Goal: Task Accomplishment & Management: Complete application form

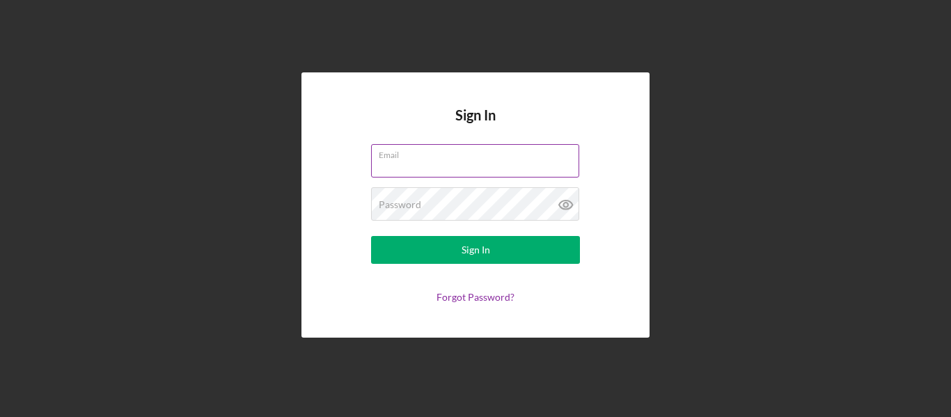
click at [450, 168] on input "Email" at bounding box center [475, 160] width 208 height 33
type input "[EMAIL_ADDRESS][DOMAIN_NAME]"
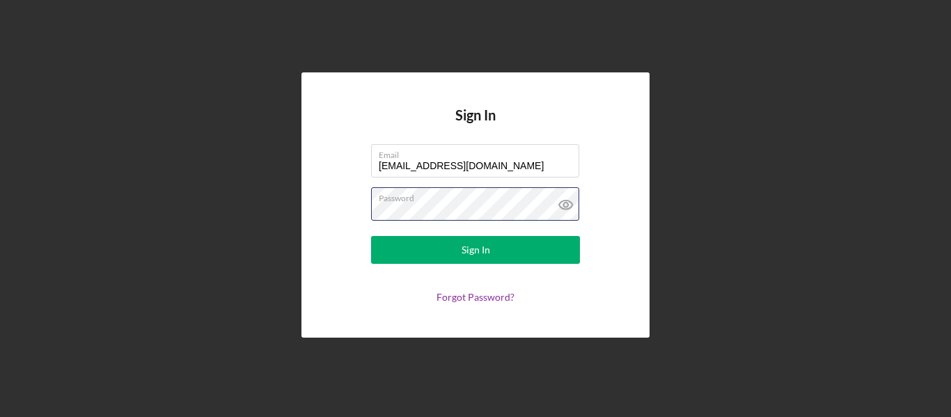
click at [371, 236] on button "Sign In" at bounding box center [475, 250] width 209 height 28
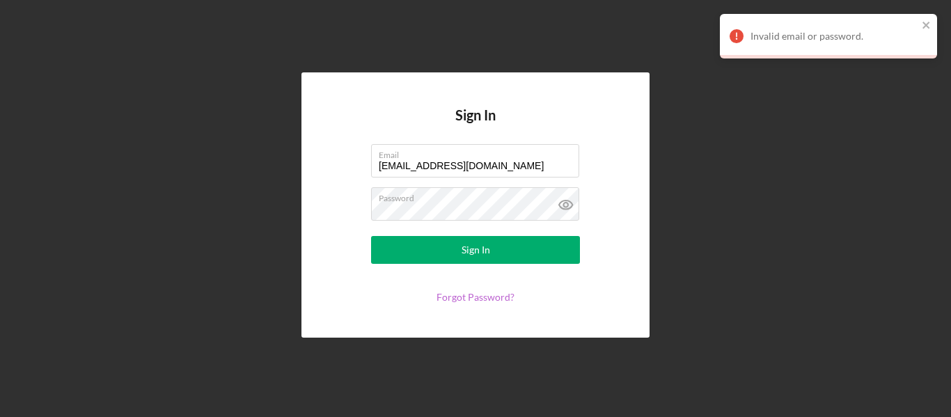
click at [464, 294] on link "Forgot Password?" at bounding box center [476, 297] width 78 height 12
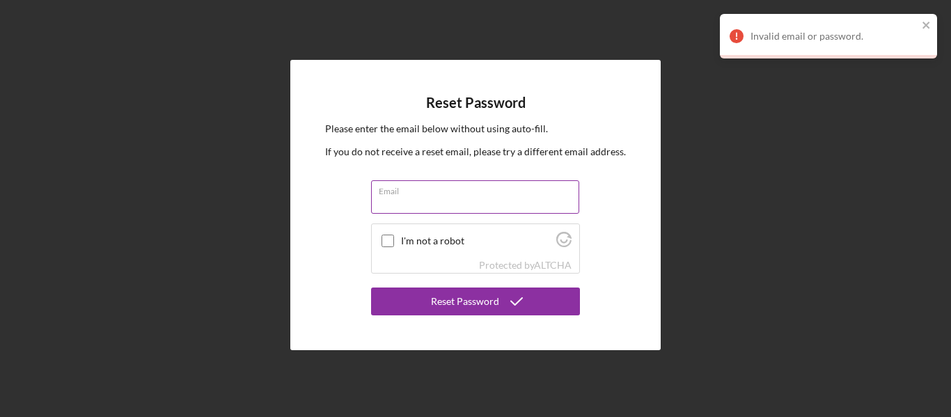
click at [514, 195] on div "Email" at bounding box center [475, 197] width 209 height 35
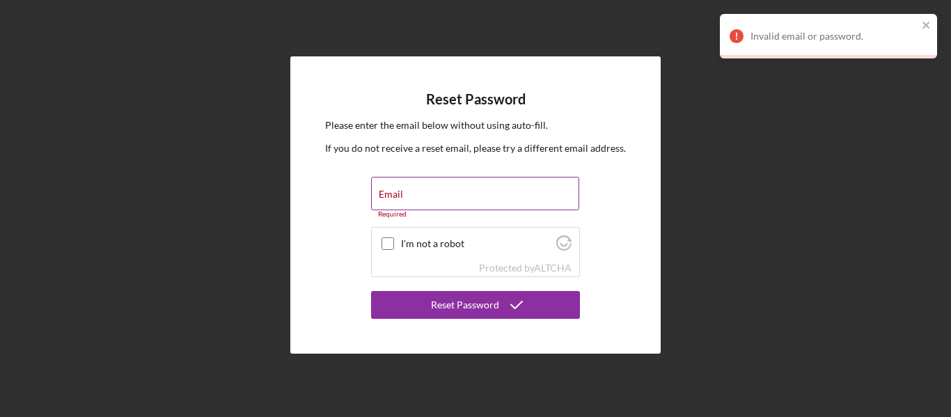
click at [530, 193] on div "Email Required" at bounding box center [475, 198] width 209 height 42
click at [433, 196] on input "Email" at bounding box center [475, 193] width 208 height 33
type input "[EMAIL_ADDRESS][DOMAIN_NAME]"
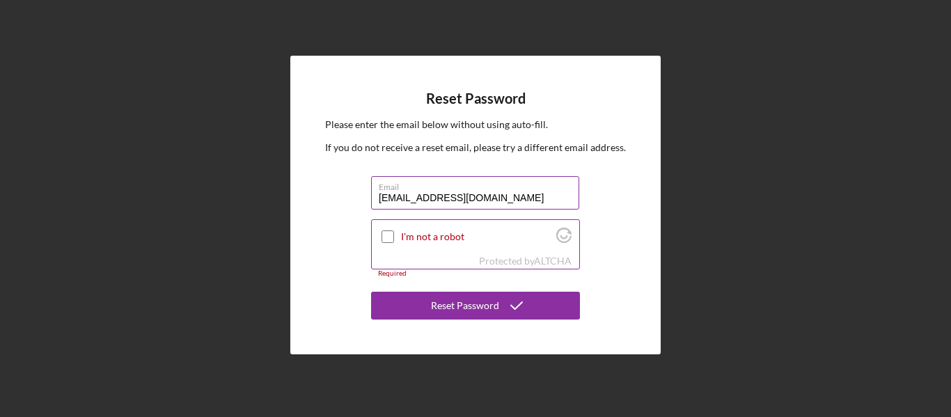
click at [400, 238] on div "I'm not a robot" at bounding box center [475, 236] width 207 height 33
click at [393, 241] on input "I'm not a robot" at bounding box center [388, 236] width 13 height 13
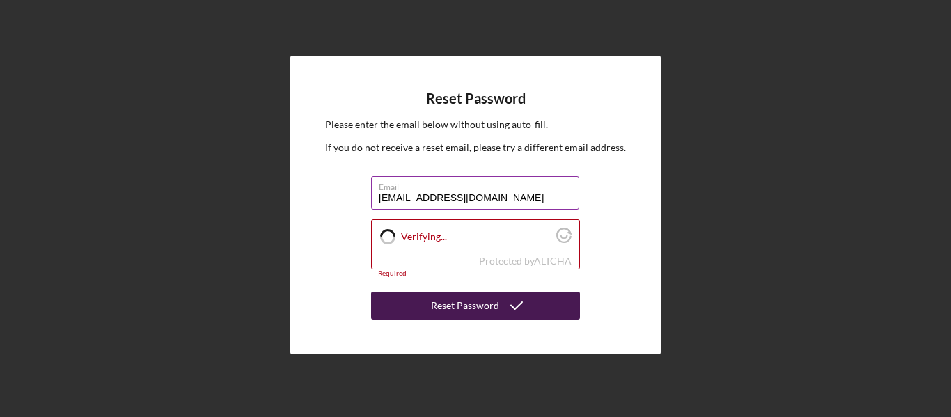
checkbox input "true"
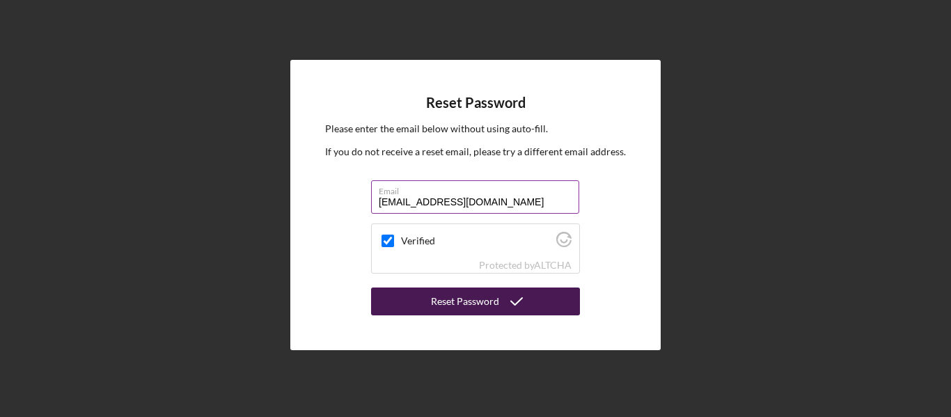
click at [416, 301] on button "Reset Password" at bounding box center [475, 302] width 209 height 28
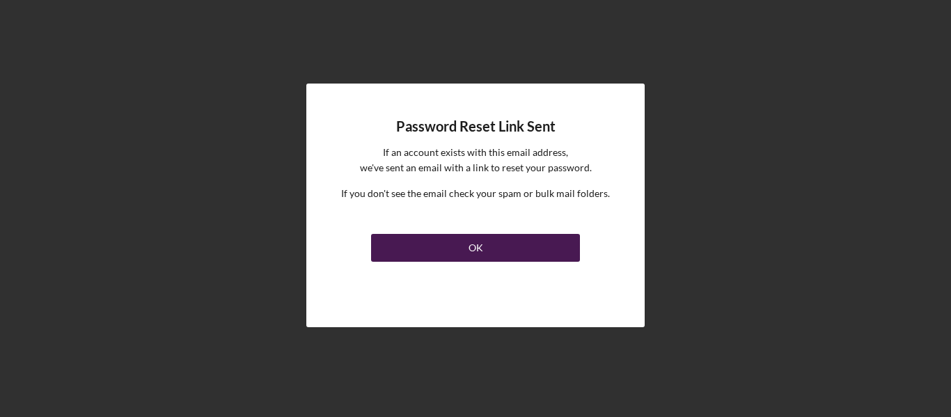
click at [466, 237] on button "OK" at bounding box center [475, 248] width 209 height 28
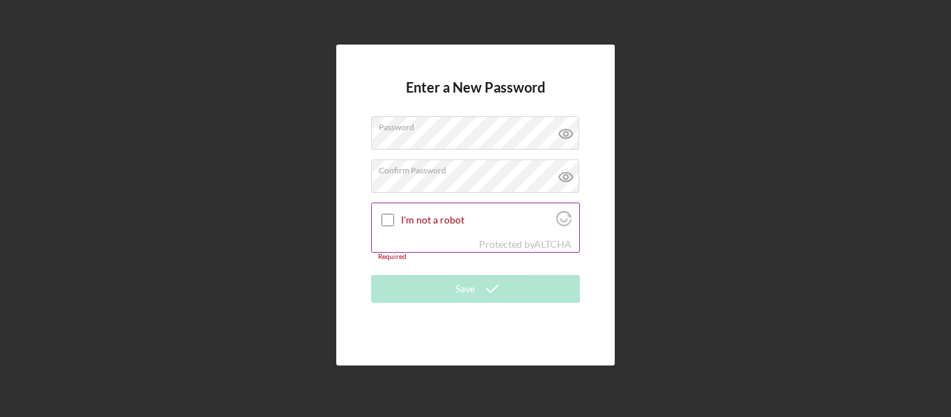
click at [393, 217] on input "I'm not a robot" at bounding box center [388, 220] width 13 height 13
checkbox input "true"
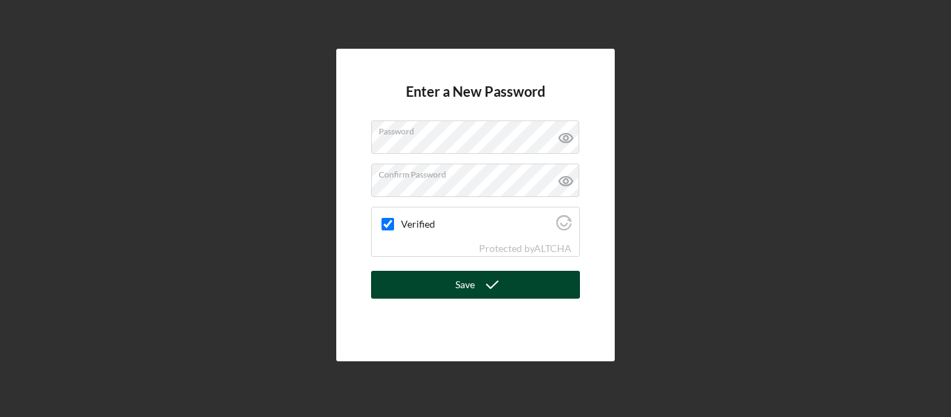
click at [423, 292] on button "Save" at bounding box center [475, 285] width 209 height 28
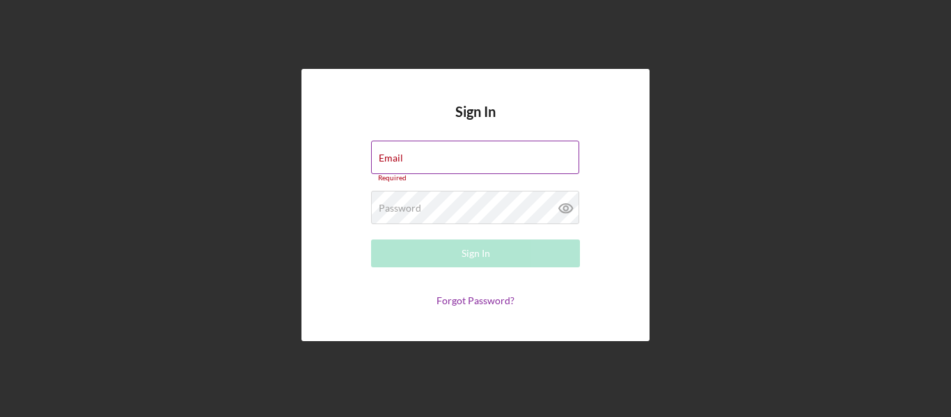
click at [457, 153] on div "Email Required" at bounding box center [475, 162] width 209 height 42
click at [444, 154] on div "Email Required" at bounding box center [475, 162] width 209 height 42
type input "[EMAIL_ADDRESS][DOMAIN_NAME]"
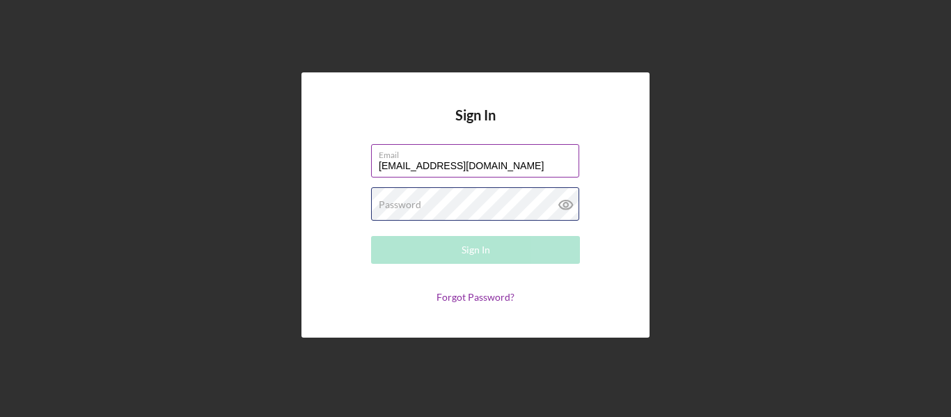
click at [469, 198] on div "Password Required" at bounding box center [475, 204] width 209 height 35
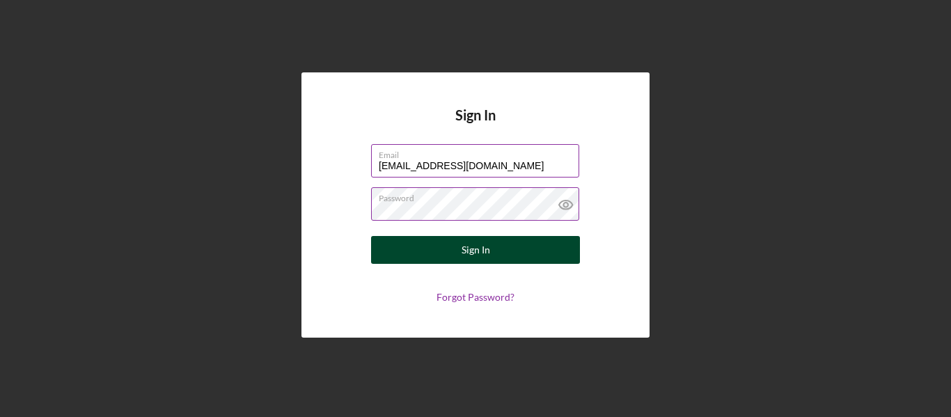
click at [512, 255] on button "Sign In" at bounding box center [475, 250] width 209 height 28
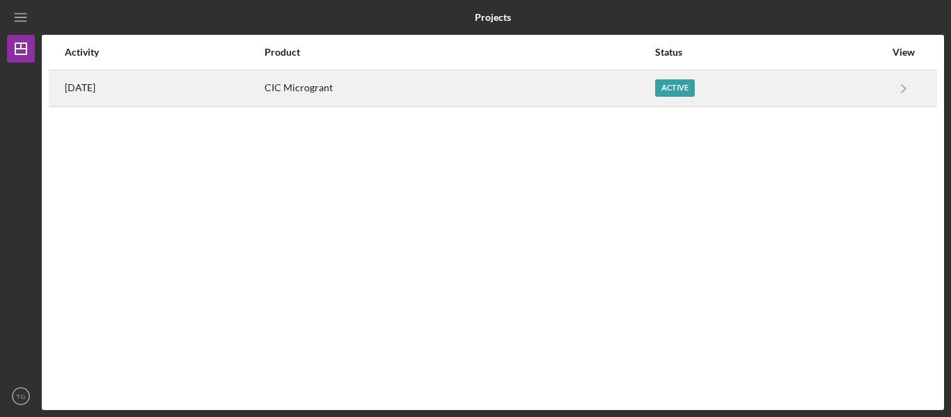
click at [654, 88] on div "CIC Microgrant" at bounding box center [460, 88] width 390 height 35
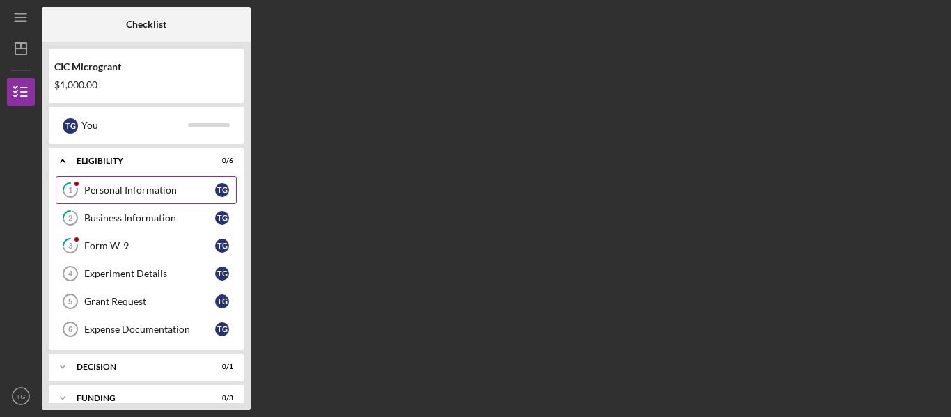
click at [134, 198] on link "1 Personal Information T G" at bounding box center [146, 190] width 181 height 28
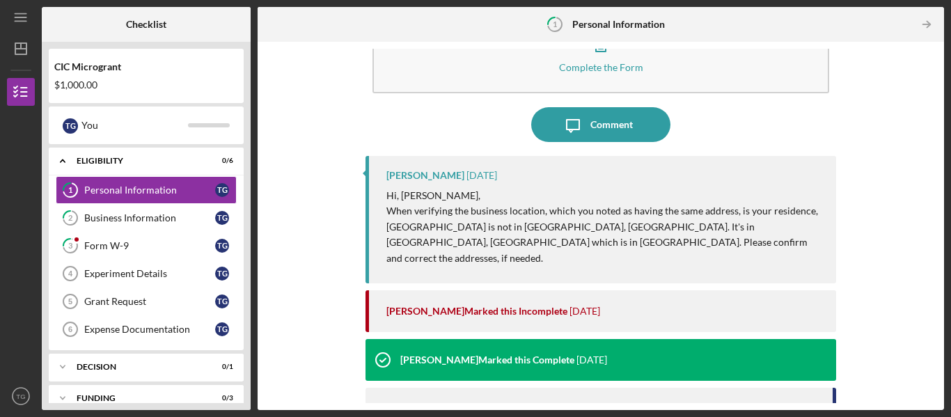
scroll to position [58, 0]
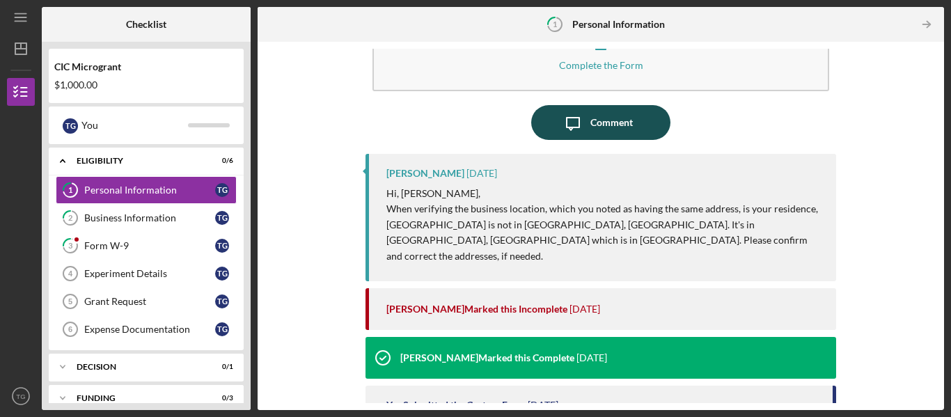
click at [629, 129] on button "Icon/Message Comment" at bounding box center [600, 122] width 139 height 35
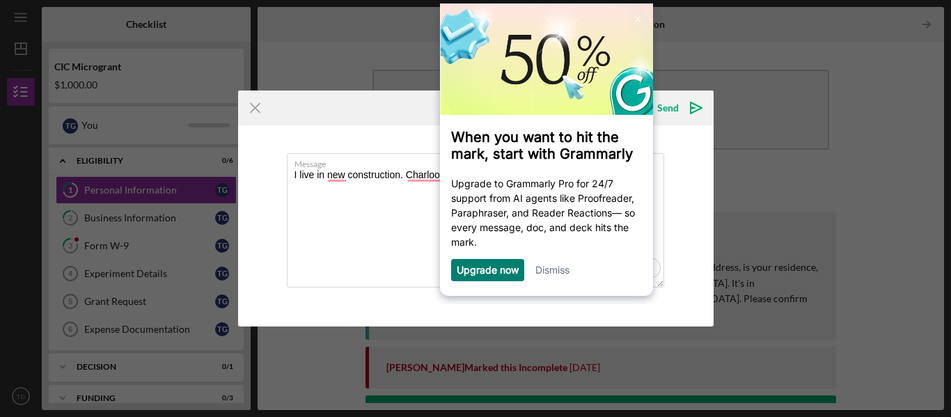
click at [556, 269] on link "Dismiss" at bounding box center [552, 270] width 34 height 12
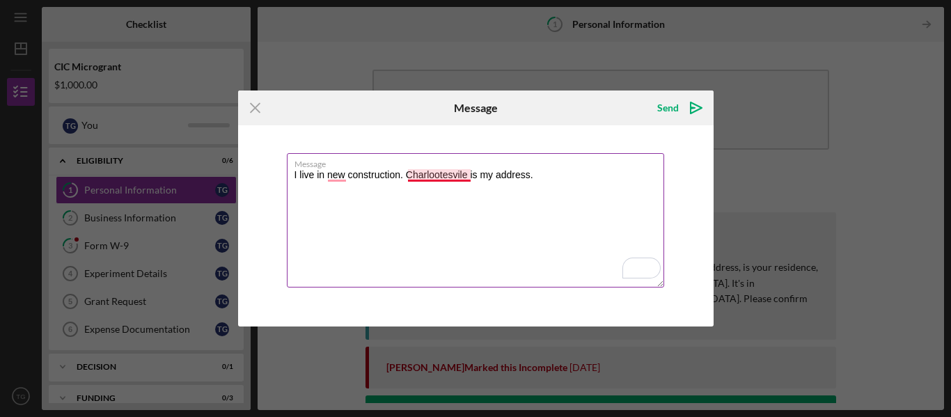
click at [441, 176] on textarea "I live in new construction. Charlootesvile is my address." at bounding box center [475, 220] width 377 height 134
click at [446, 178] on textarea "I live in new construction. [PERSON_NAME] is my address." at bounding box center [475, 220] width 377 height 134
click at [347, 173] on textarea "I live in new construction. [GEOGRAPHIC_DATA] is my address." at bounding box center [475, 220] width 377 height 134
click at [409, 178] on textarea "I live in a new construction. [GEOGRAPHIC_DATA] is my address." at bounding box center [475, 220] width 377 height 134
click at [588, 175] on textarea "I live in a new construction apartment. [GEOGRAPHIC_DATA] is my address." at bounding box center [475, 220] width 377 height 134
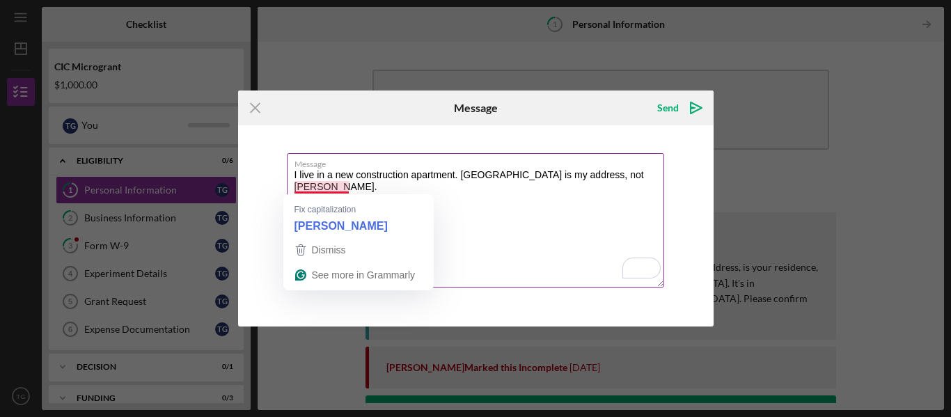
click at [306, 186] on textarea "I live in a new construction apartment. [GEOGRAPHIC_DATA] is my address, not [P…" at bounding box center [475, 220] width 377 height 134
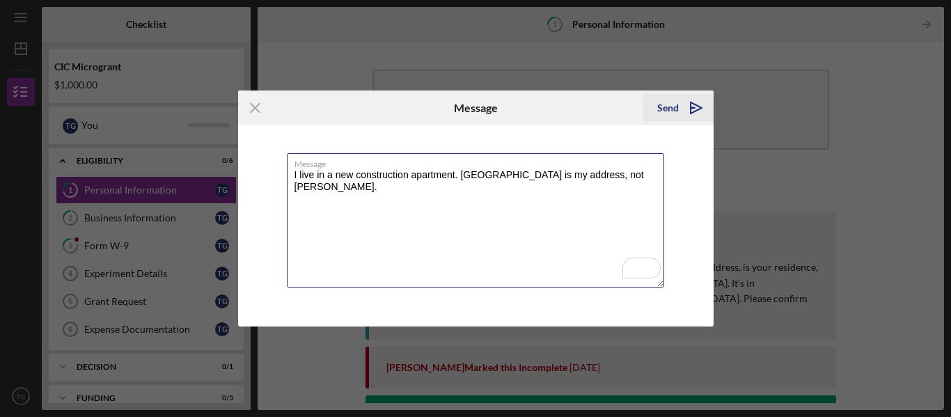
type textarea "I live in a new construction apartment. [GEOGRAPHIC_DATA] is my address, not [P…"
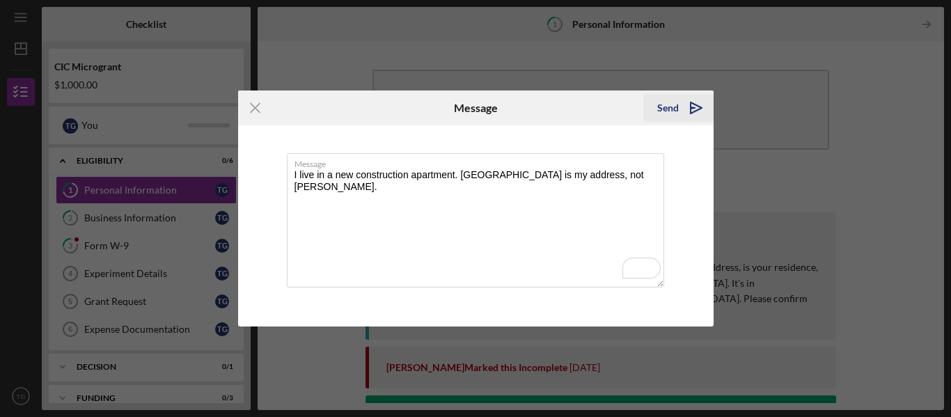
click at [689, 118] on icon "Icon/icon-invite-send" at bounding box center [696, 108] width 35 height 35
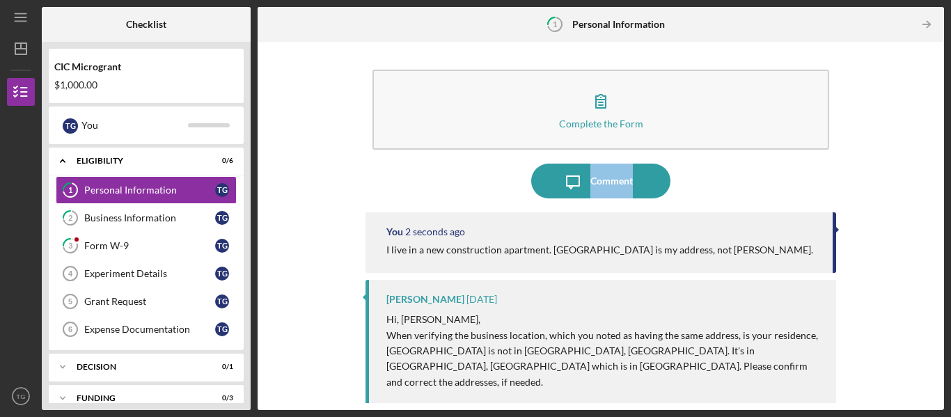
drag, startPoint x: 938, startPoint y: 120, endPoint x: 930, endPoint y: 191, distance: 70.8
click at [930, 191] on div "Complete the Form Form Icon/Message Comment You 2 seconds ago I live in a new c…" at bounding box center [601, 226] width 686 height 368
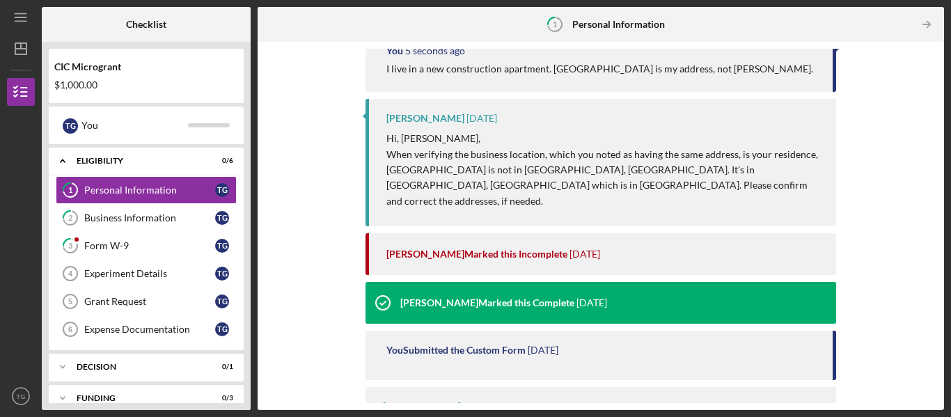
scroll to position [219, 0]
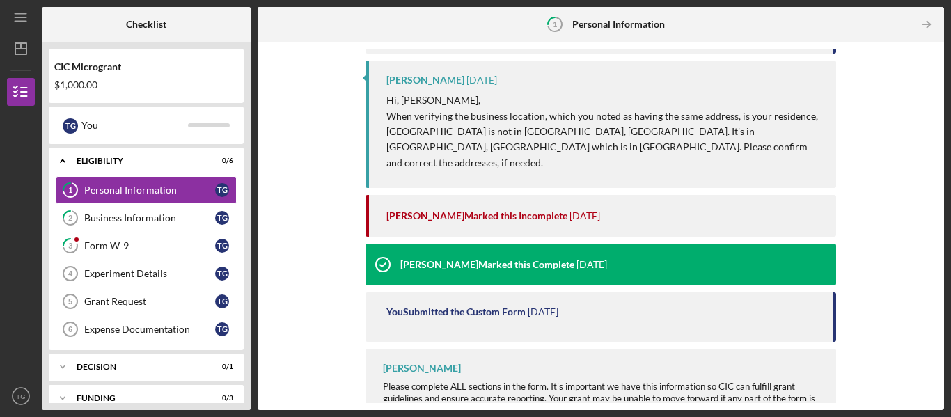
click at [743, 381] on span "Please complete ALL sections in the form. It's important we have this informati…" at bounding box center [599, 398] width 432 height 34
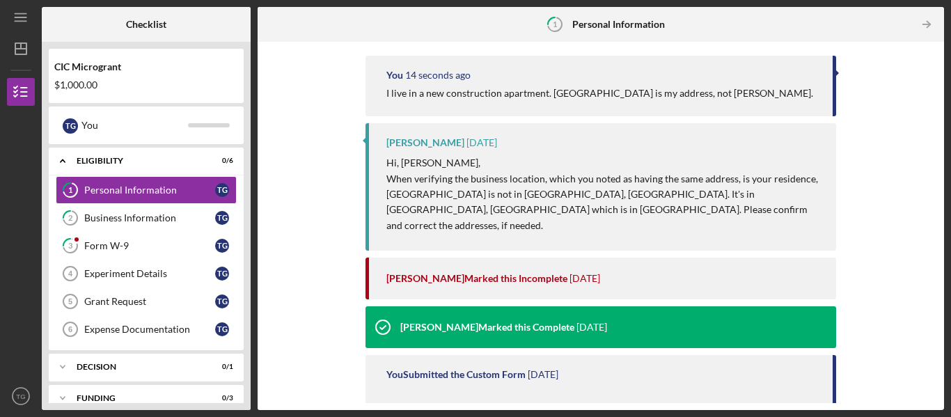
drag, startPoint x: 934, startPoint y: 333, endPoint x: 948, endPoint y: 267, distance: 68.3
click at [948, 267] on div "Icon/Menu 1 Personal Information Checklist CIC Microgrant $1,000.00 T G You Ico…" at bounding box center [475, 208] width 951 height 417
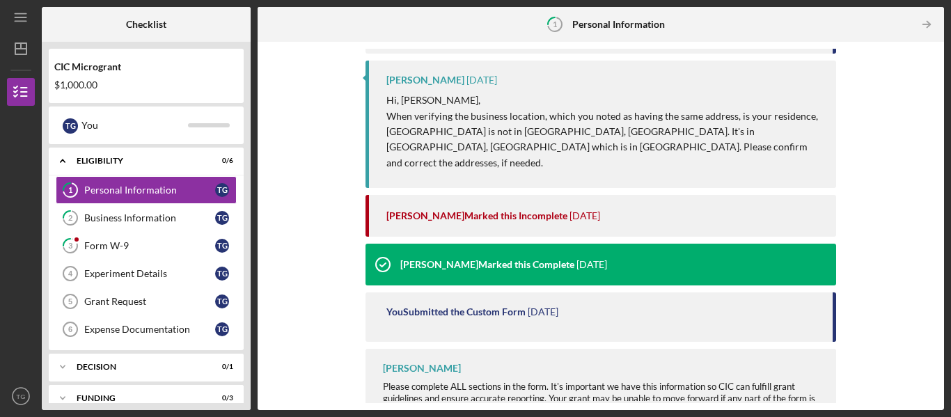
click at [517, 306] on div "You Submitted the Custom Form" at bounding box center [455, 311] width 139 height 11
click at [494, 306] on div "You Submitted the Custom Form" at bounding box center [455, 311] width 139 height 11
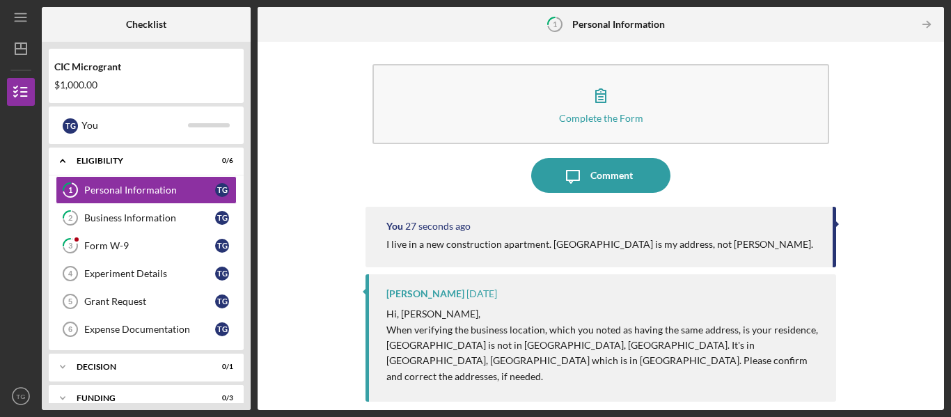
scroll to position [0, 0]
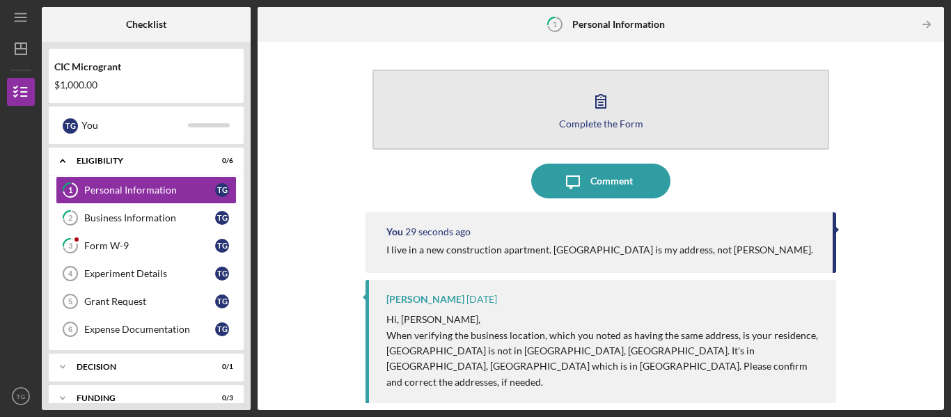
click at [573, 136] on button "Complete the Form Form" at bounding box center [600, 110] width 457 height 80
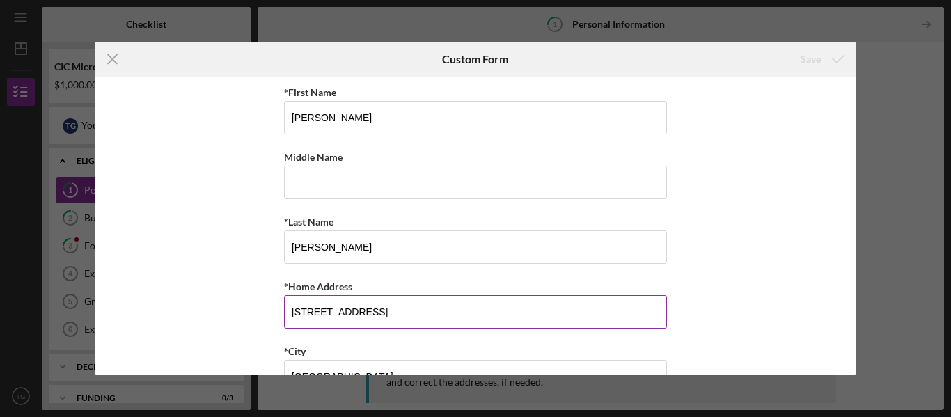
click at [396, 323] on input "164 Oldfield Dr Apt 201" at bounding box center [475, 311] width 383 height 33
click at [883, 191] on div "Icon/Menu Close Custom Form Save *First Name Tenise Middle Name *Last Name Gibs…" at bounding box center [475, 208] width 951 height 417
click at [111, 63] on icon "Icon/Menu Close" at bounding box center [112, 59] width 35 height 35
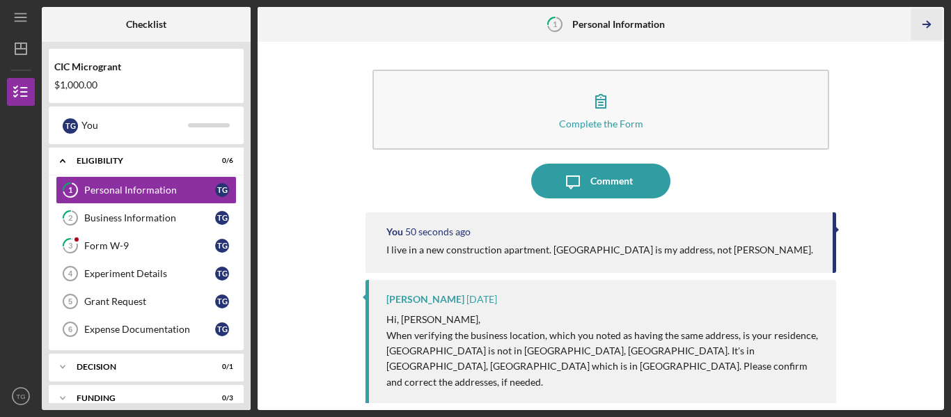
click at [930, 29] on icon "Icon/Table Pagination Arrow" at bounding box center [926, 24] width 31 height 31
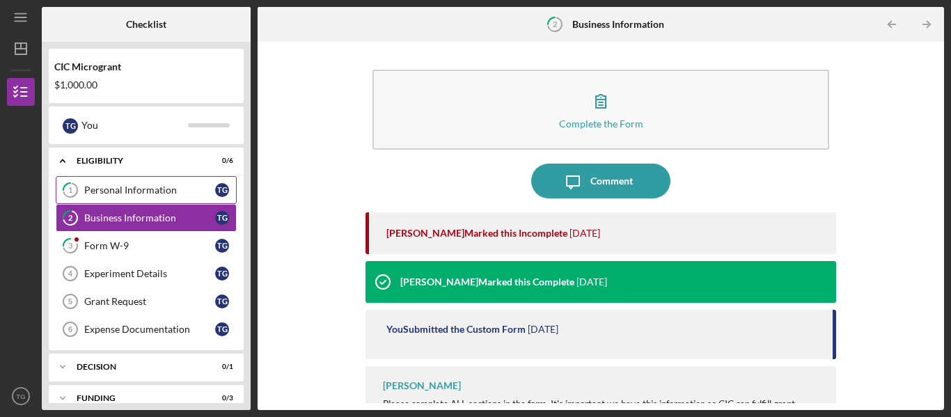
click at [165, 187] on div "Personal Information" at bounding box center [149, 189] width 131 height 11
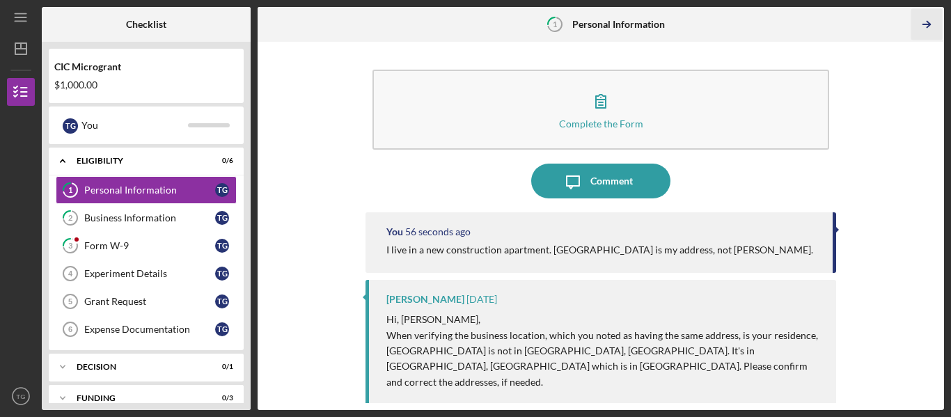
click at [922, 35] on icon "Icon/Table Pagination Arrow" at bounding box center [926, 24] width 31 height 31
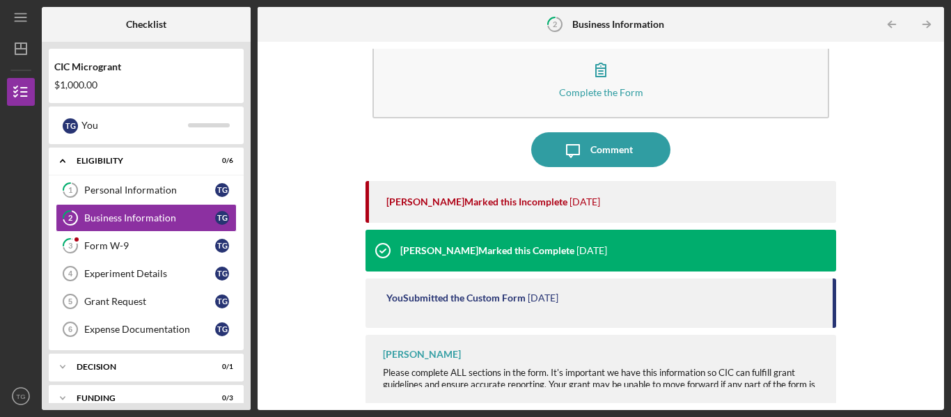
scroll to position [33, 0]
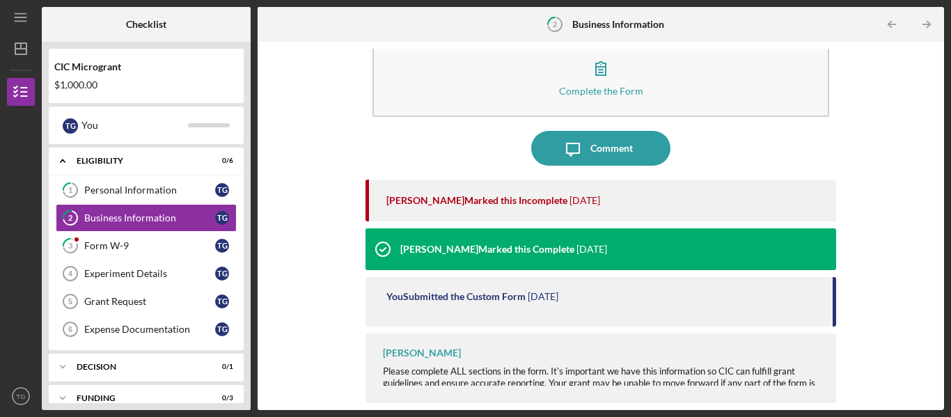
click at [799, 358] on div "Juana Dent Please complete ALL sections in the form. It's important we have thi…" at bounding box center [601, 368] width 471 height 70
click at [648, 376] on span "Please complete ALL sections in the form. It's important we have this informati…" at bounding box center [599, 383] width 432 height 34
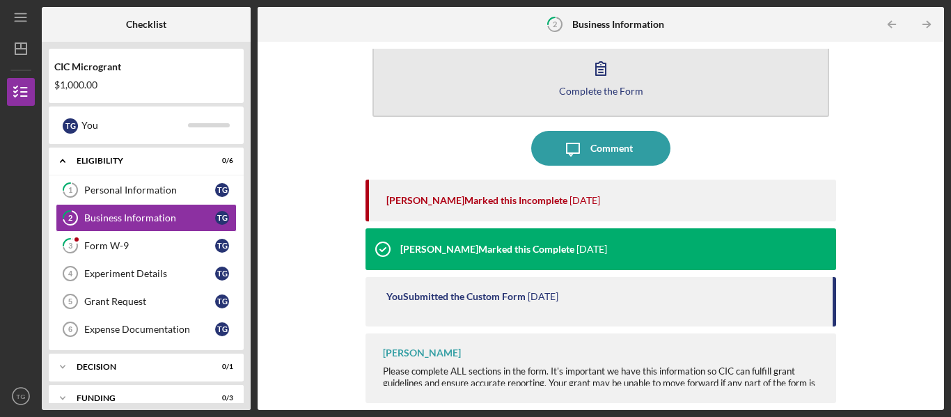
click at [609, 97] on button "Complete the Form Form" at bounding box center [600, 77] width 457 height 80
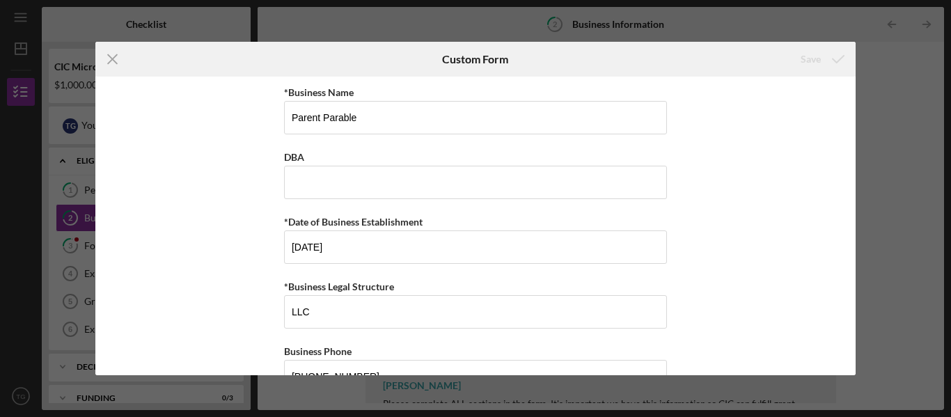
click at [730, 239] on div "*Business Name Parent Parable DBA *Date of Business Establishment 08/01/2025 *B…" at bounding box center [475, 226] width 761 height 299
click at [130, 278] on div "*Business Name Parent Parable DBA *Date of Business Establishment 08/01/2025 *B…" at bounding box center [475, 226] width 761 height 299
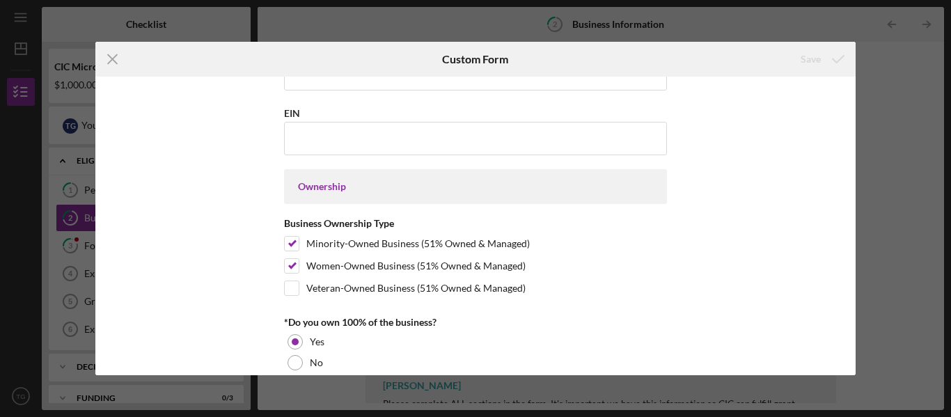
scroll to position [610, 0]
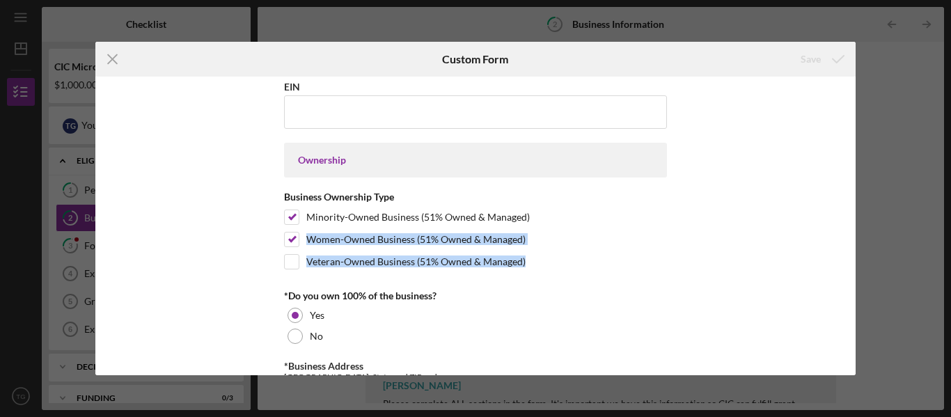
drag, startPoint x: 855, startPoint y: 228, endPoint x: 849, endPoint y: 261, distance: 33.9
click at [849, 261] on div "*Business Name Parent Parable DBA *Date of Business Establishment 08/01/2025 *B…" at bounding box center [475, 226] width 761 height 299
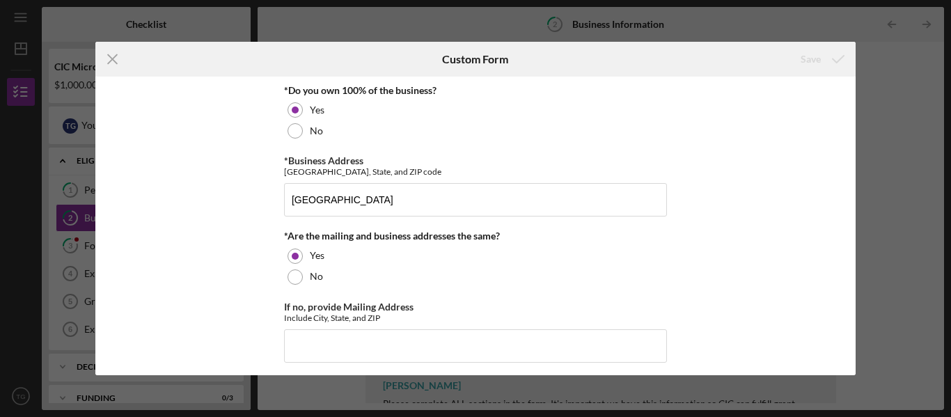
scroll to position [816, 0]
click at [290, 204] on input "Charlottesville, VA 22902" at bounding box center [475, 198] width 383 height 33
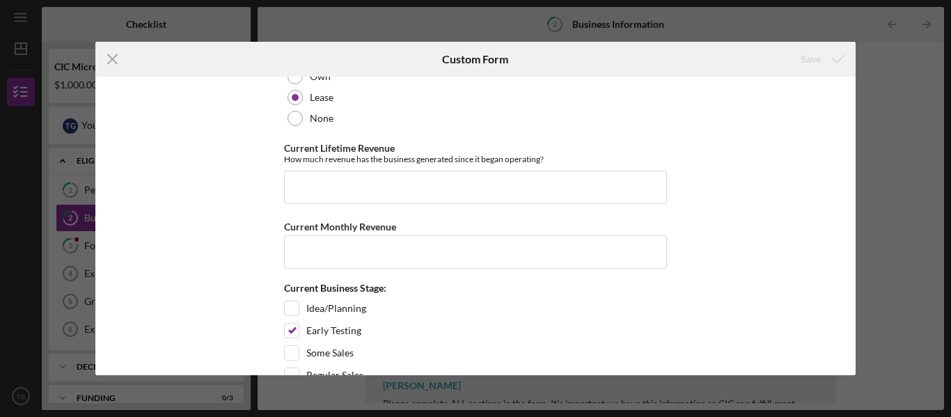
scroll to position [1163, 0]
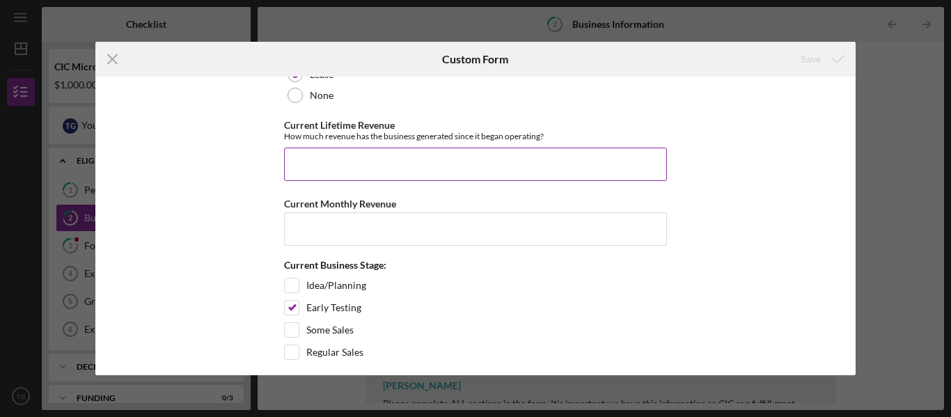
click at [434, 146] on div "Current Lifetime Revenue How much revenue has the business generated since it b…" at bounding box center [475, 150] width 383 height 61
click at [421, 157] on input "Current Lifetime Revenue" at bounding box center [475, 164] width 383 height 33
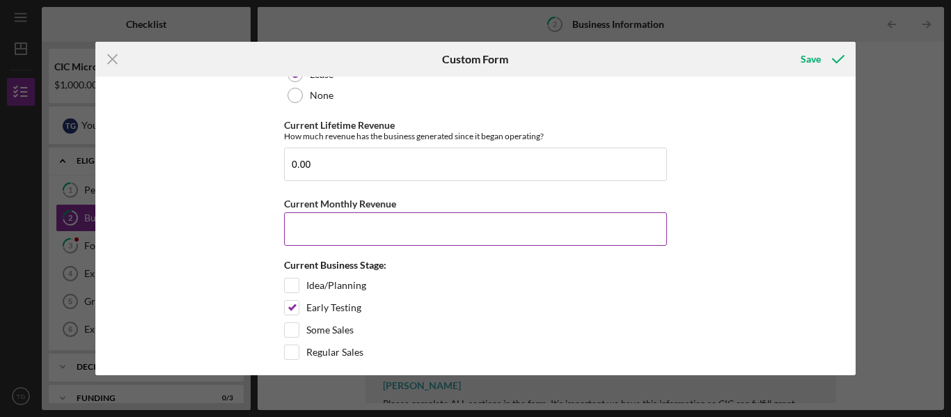
click at [392, 239] on input "Current Monthly Revenue" at bounding box center [475, 228] width 383 height 33
type input "0"
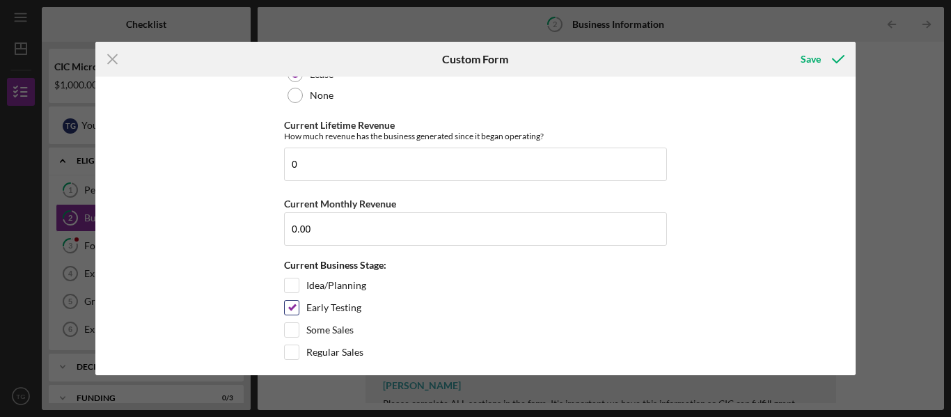
type input "0"
click at [551, 321] on div "Early Testing" at bounding box center [475, 311] width 383 height 22
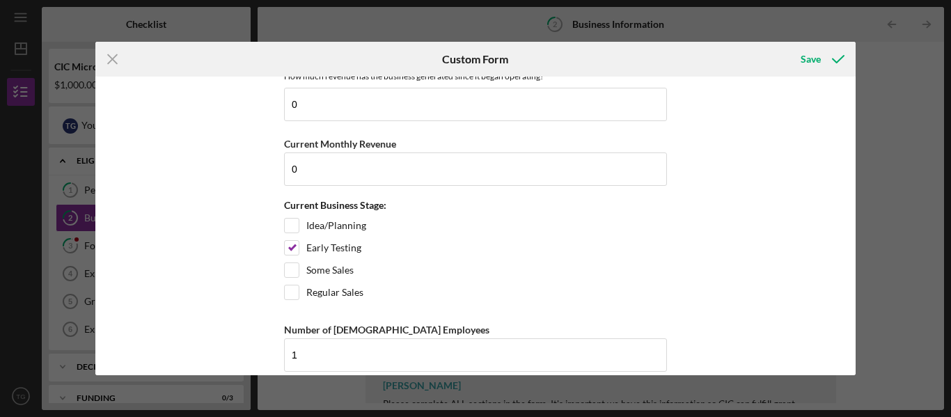
scroll to position [1305, 0]
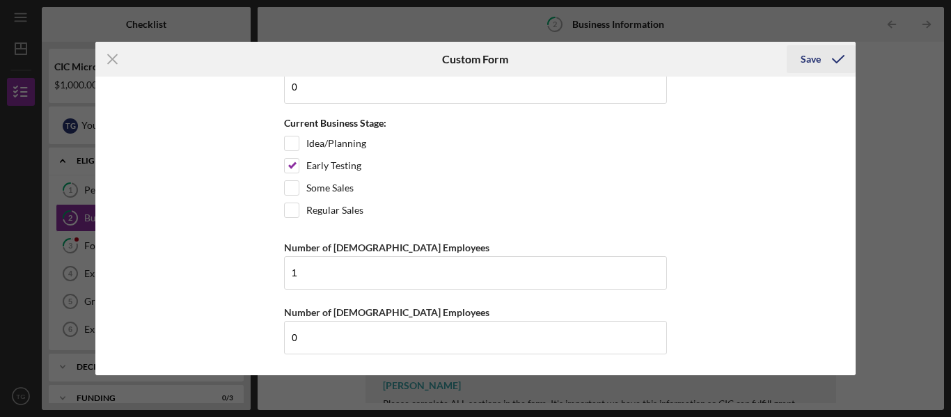
click at [836, 67] on icon "submit" at bounding box center [838, 59] width 35 height 35
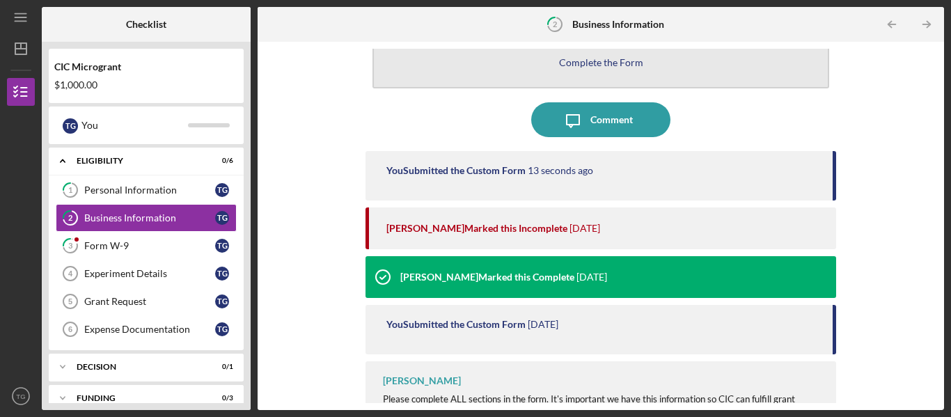
scroll to position [33, 0]
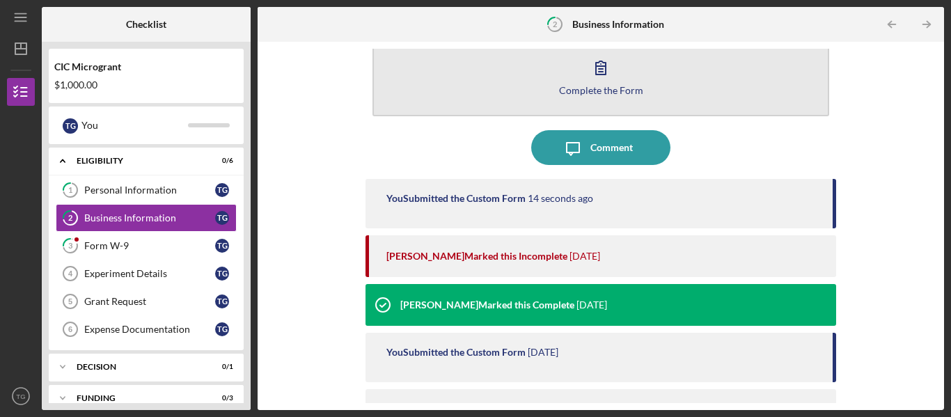
click at [554, 96] on button "Complete the Form Form" at bounding box center [600, 76] width 457 height 80
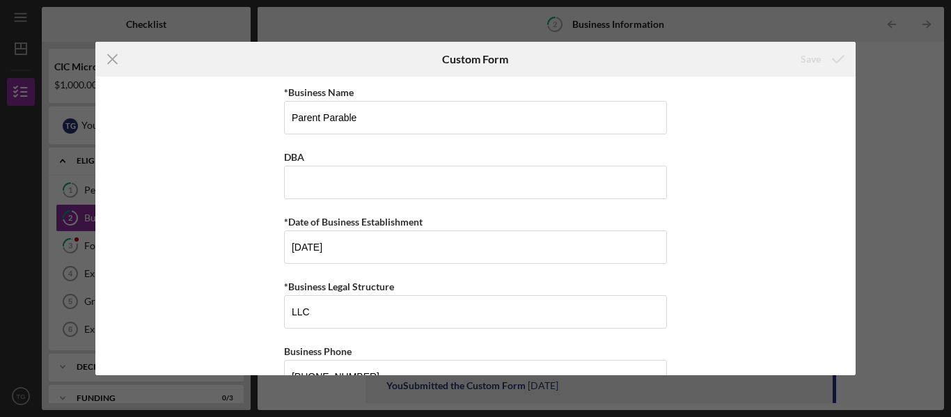
click at [226, 251] on div "*Business Name Parent Parable DBA *Date of Business Establishment 08/01/2025 *B…" at bounding box center [475, 226] width 761 height 299
click at [357, 294] on div "*Business Legal Structure" at bounding box center [475, 286] width 383 height 17
click at [355, 308] on input "LLC" at bounding box center [475, 311] width 383 height 33
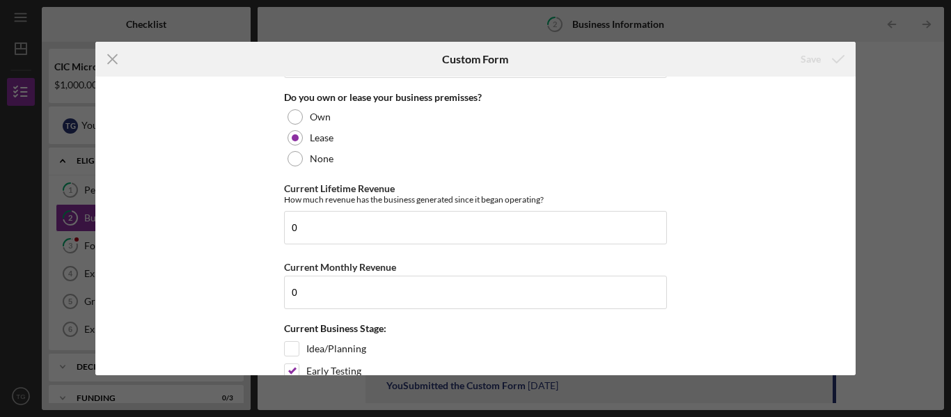
scroll to position [1305, 0]
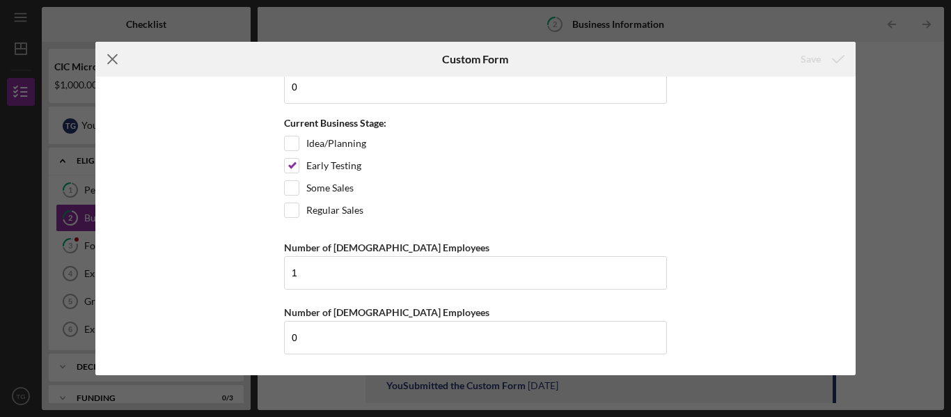
click at [109, 52] on icon "Icon/Menu Close" at bounding box center [112, 59] width 35 height 35
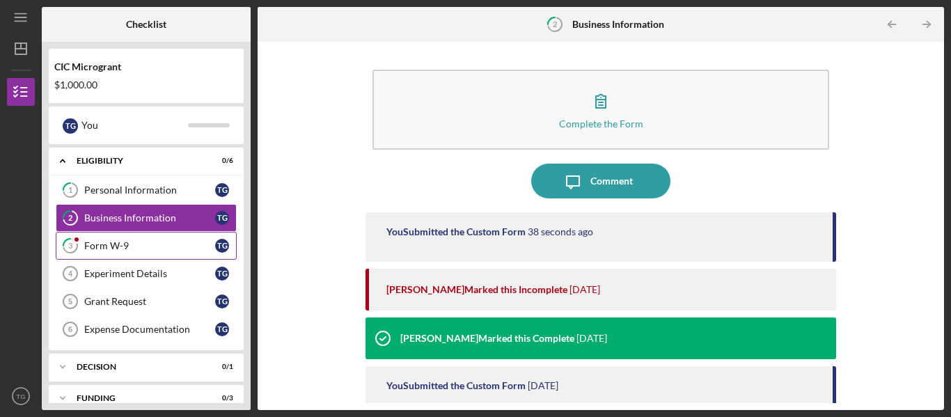
click at [107, 246] on div "Form W-9" at bounding box center [149, 245] width 131 height 11
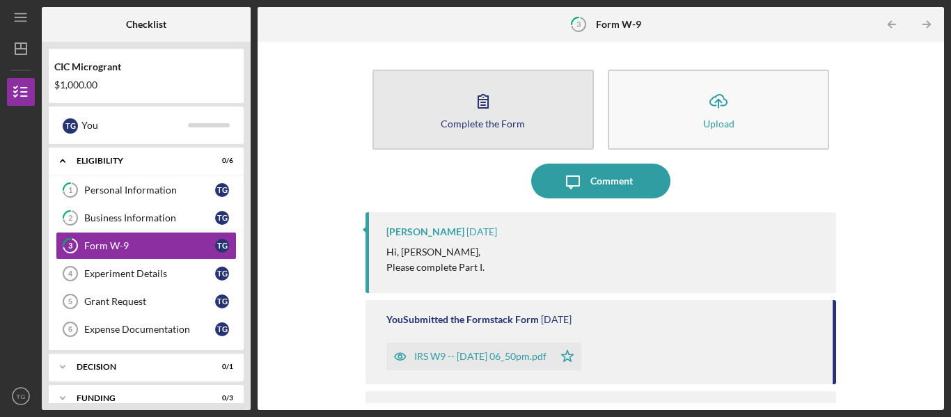
click at [537, 122] on button "Complete the Form Form" at bounding box center [482, 110] width 221 height 80
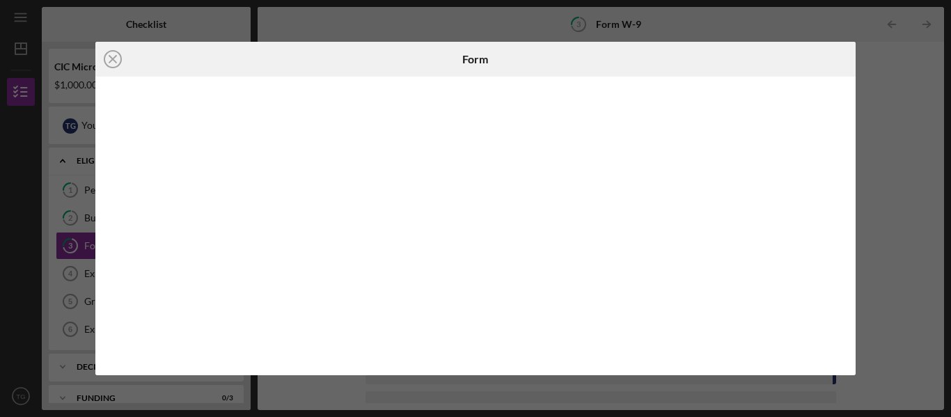
click at [890, 147] on div "Icon/Close Form" at bounding box center [475, 208] width 951 height 417
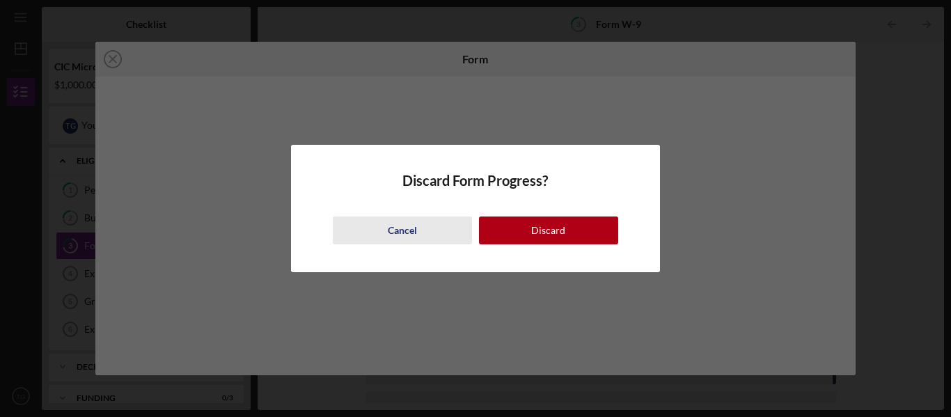
click at [399, 230] on div "Cancel" at bounding box center [402, 231] width 29 height 28
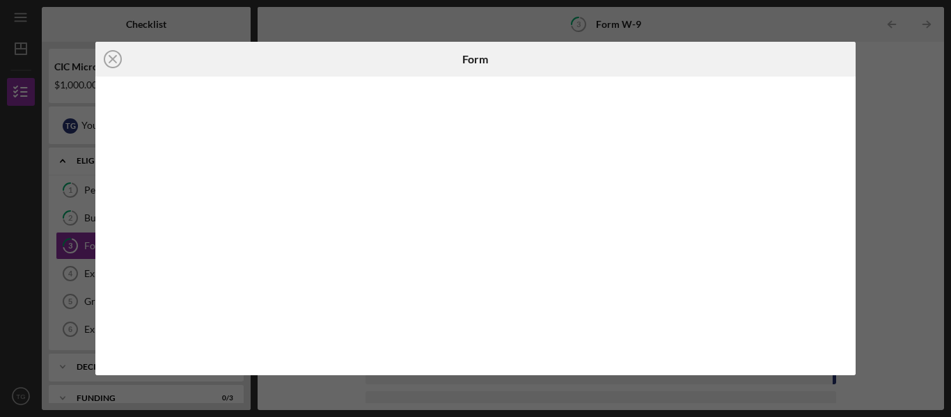
drag, startPoint x: 934, startPoint y: 137, endPoint x: 929, endPoint y: 178, distance: 41.5
click at [929, 178] on div "Icon/Close Form" at bounding box center [475, 208] width 951 height 417
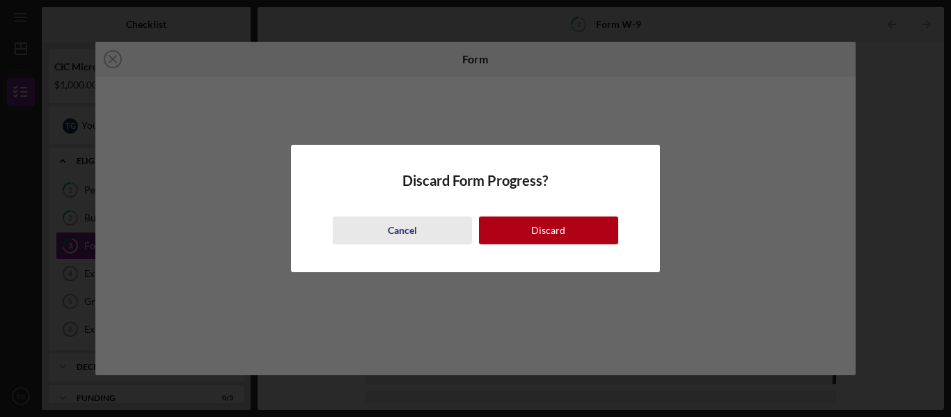
click at [412, 235] on div "Cancel" at bounding box center [402, 231] width 29 height 28
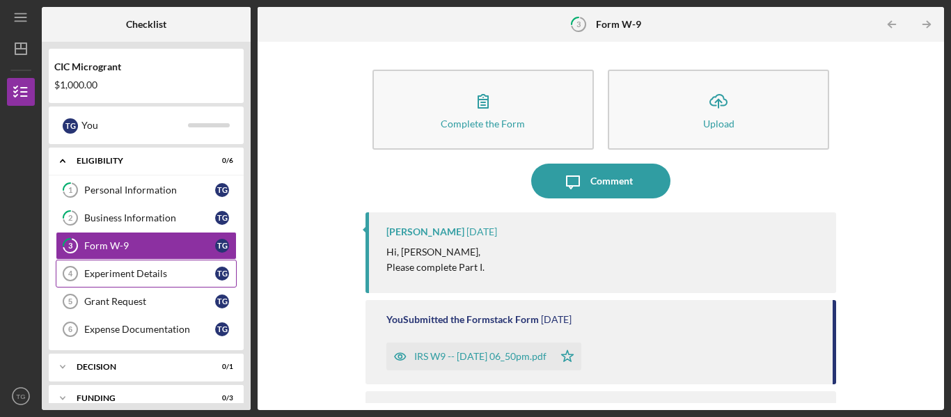
click at [148, 274] on div "Experiment Details" at bounding box center [149, 273] width 131 height 11
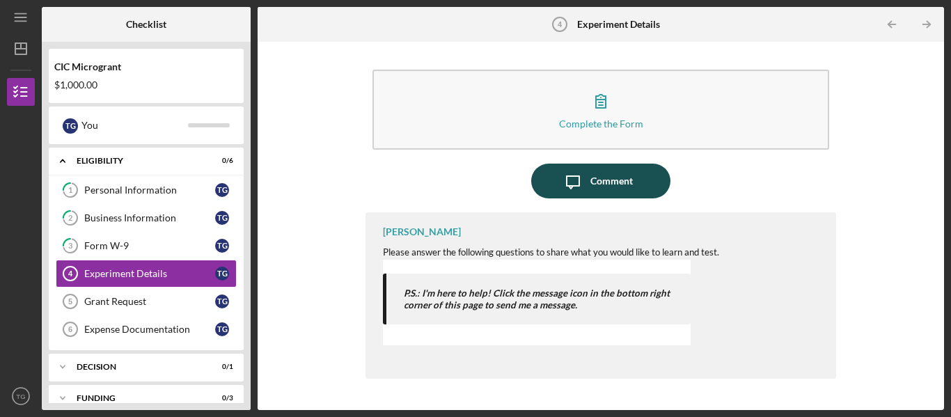
click at [611, 187] on div "Comment" at bounding box center [611, 181] width 42 height 35
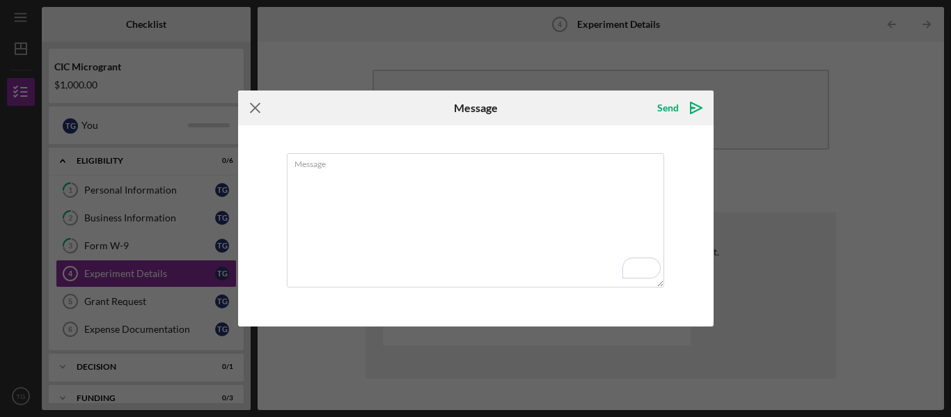
click at [248, 109] on icon "Icon/Menu Close" at bounding box center [255, 108] width 35 height 35
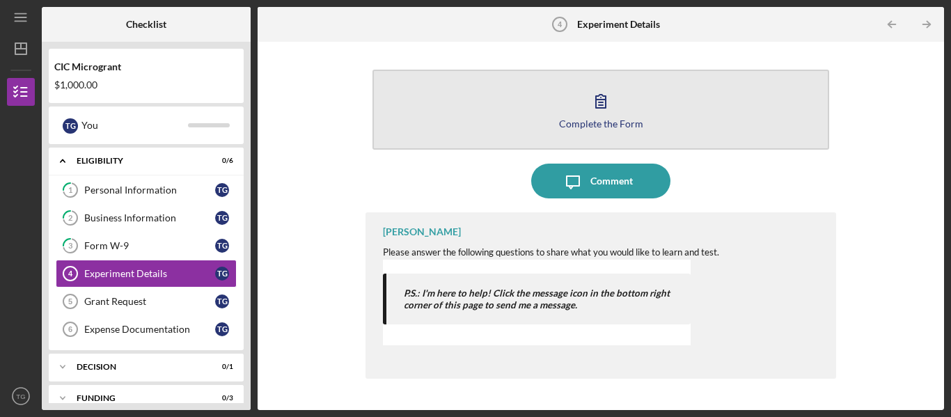
click at [610, 104] on icon "button" at bounding box center [600, 101] width 35 height 35
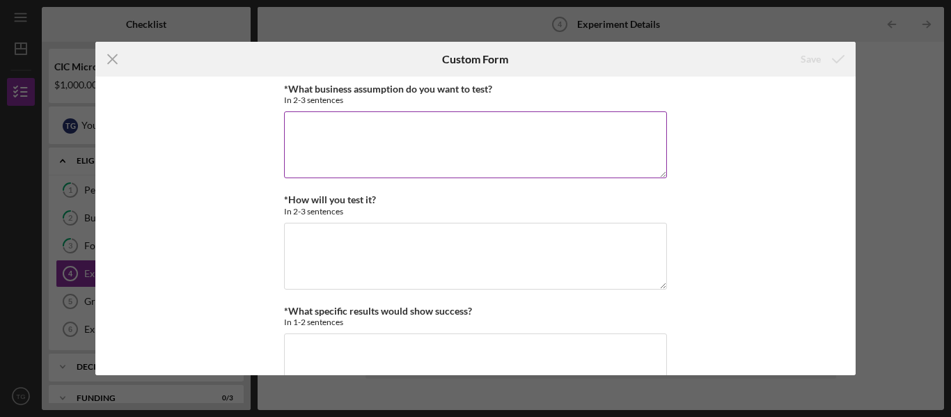
drag, startPoint x: 286, startPoint y: 90, endPoint x: 499, endPoint y: 93, distance: 213.1
click at [499, 93] on div "*What business assumption do you want to test? In 2-3 sentences" at bounding box center [475, 95] width 383 height 22
click at [439, 165] on textarea "*What business assumption do you want to test?" at bounding box center [475, 144] width 383 height 67
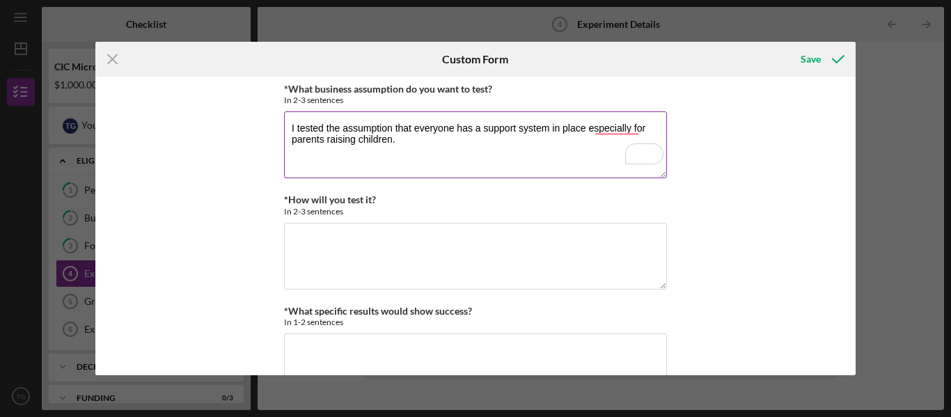
type textarea "I tested the assumption that everyone has a support system in place especially …"
drag, startPoint x: 492, startPoint y: 90, endPoint x: 273, endPoint y: 91, distance: 219.3
click at [273, 91] on div "*What business assumption do you want to test? In 2-3 sentences I tested the as…" at bounding box center [475, 226] width 761 height 299
copy label "*What business assumption do you want to test?"
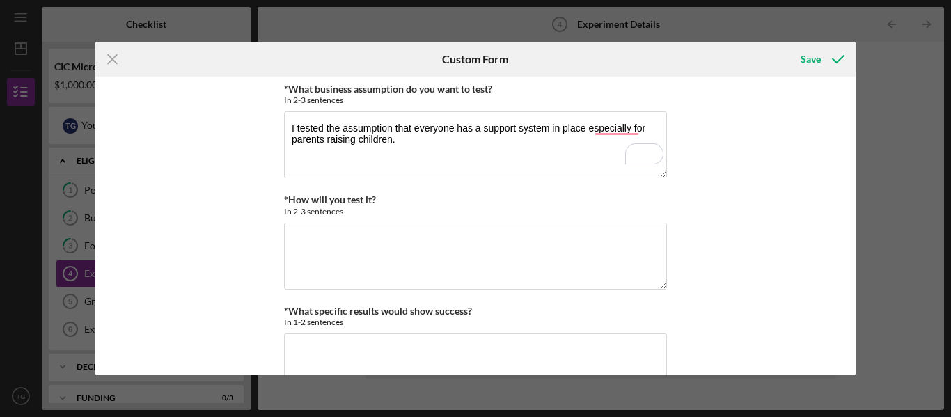
drag, startPoint x: 375, startPoint y: 197, endPoint x: 268, endPoint y: 196, distance: 106.5
click at [268, 196] on div "*What business assumption do you want to test? In 2-3 sentences I tested the as…" at bounding box center [475, 226] width 761 height 299
copy label "*How will you test it?"
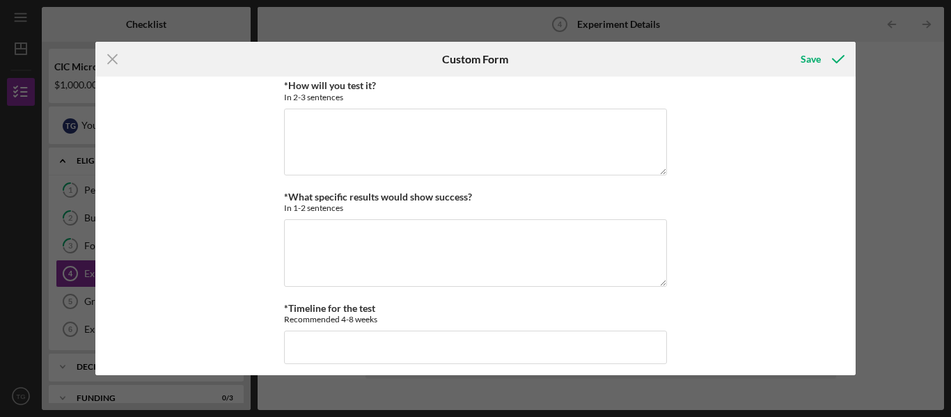
scroll to position [122, 0]
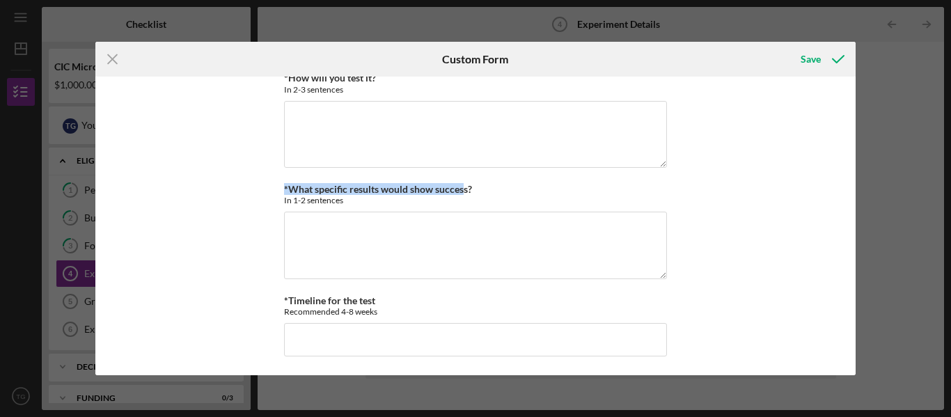
drag, startPoint x: 463, startPoint y: 192, endPoint x: 278, endPoint y: 191, distance: 185.2
click at [278, 191] on div "*What business assumption do you want to test? In 2-3 sentences I tested the as…" at bounding box center [475, 226] width 761 height 299
copy label "*What specific results would show succes"
click at [356, 118] on textarea "*How will you test it?" at bounding box center [475, 134] width 383 height 67
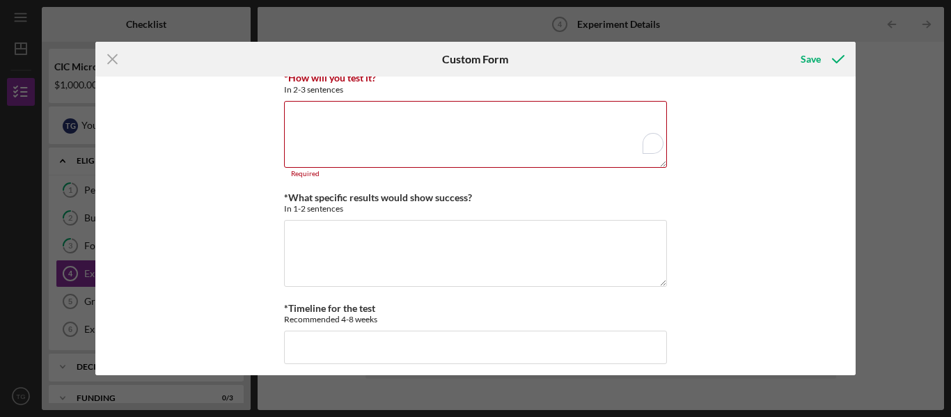
scroll to position [0, 0]
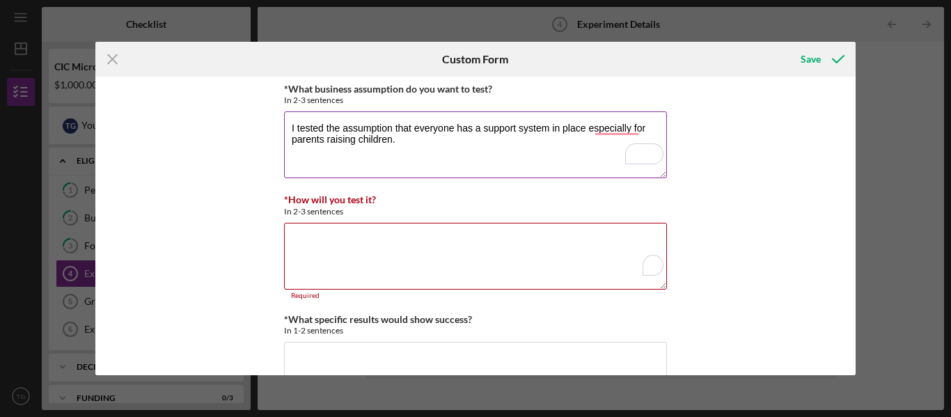
click at [404, 155] on textarea "I tested the assumption that everyone has a support system in place especially …" at bounding box center [475, 144] width 383 height 67
click at [287, 125] on textarea "I tested the assumption that everyone has a support system in place especially …" at bounding box center [475, 144] width 383 height 67
drag, startPoint x: 404, startPoint y: 155, endPoint x: 422, endPoint y: 154, distance: 17.4
click at [422, 154] on textarea "I tested the assumption that everyone has a support system in place especially …" at bounding box center [475, 144] width 383 height 67
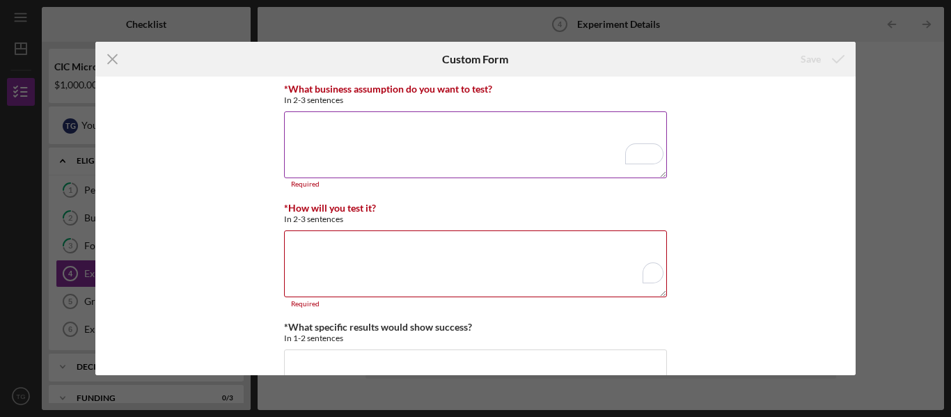
paste textarea "At Parent Parable, our core assumption is that parents are already seeking guid…"
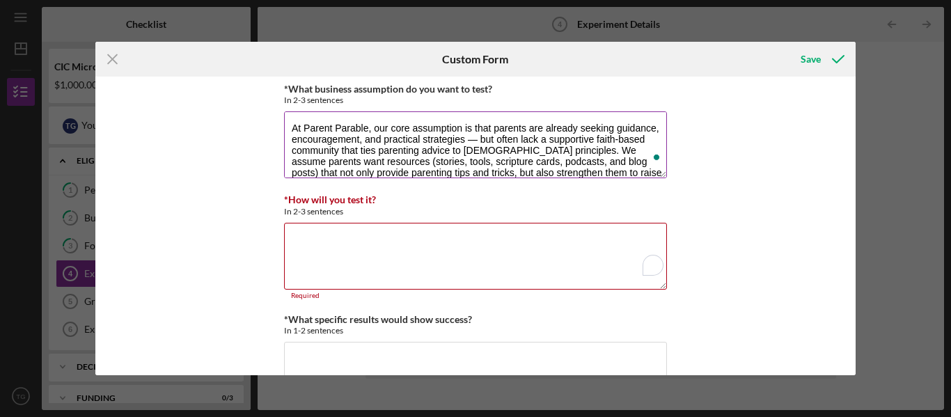
scroll to position [13, 0]
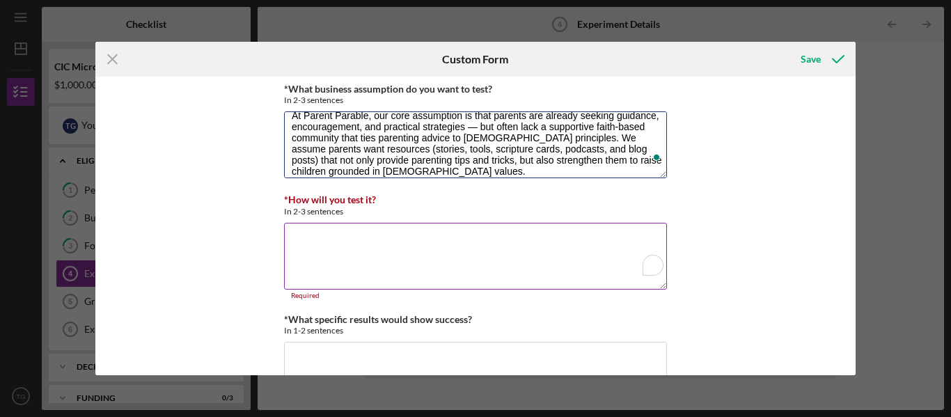
type textarea "At Parent Parable, our core assumption is that parents are already seeking guid…"
click at [315, 221] on div "*How will you test it? In 2-3 sentences Required" at bounding box center [475, 246] width 383 height 105
click at [317, 228] on textarea "*How will you test it?" at bounding box center [475, 256] width 383 height 67
click at [333, 249] on textarea "*How will you test it?" at bounding box center [475, 256] width 383 height 67
paste textarea "We will test this assumption by: Content Engagement: Publishing blog posts, pod…"
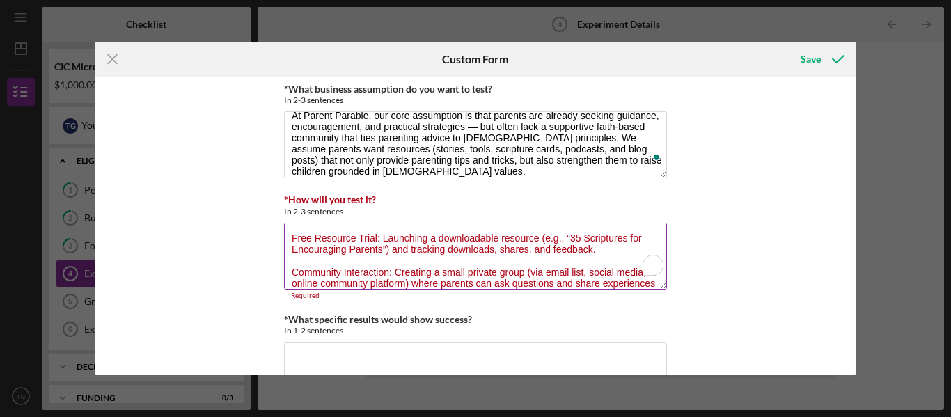
scroll to position [91, 0]
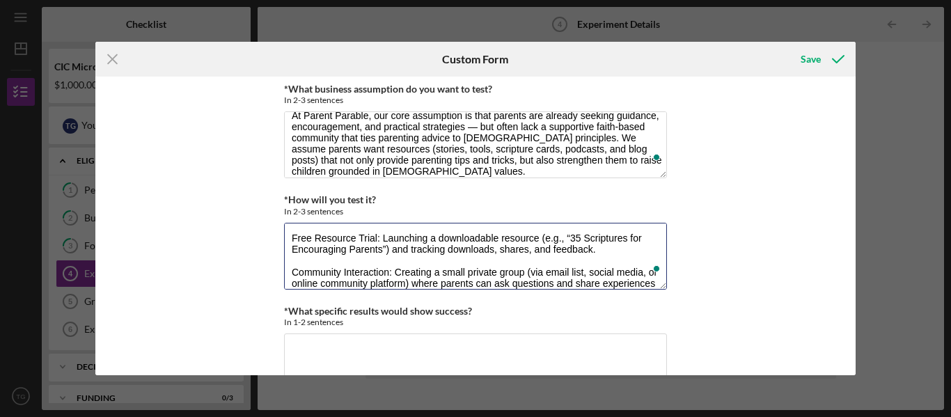
type textarea "We will test this assumption by: Content Engagement: Publishing blog posts, pod…"
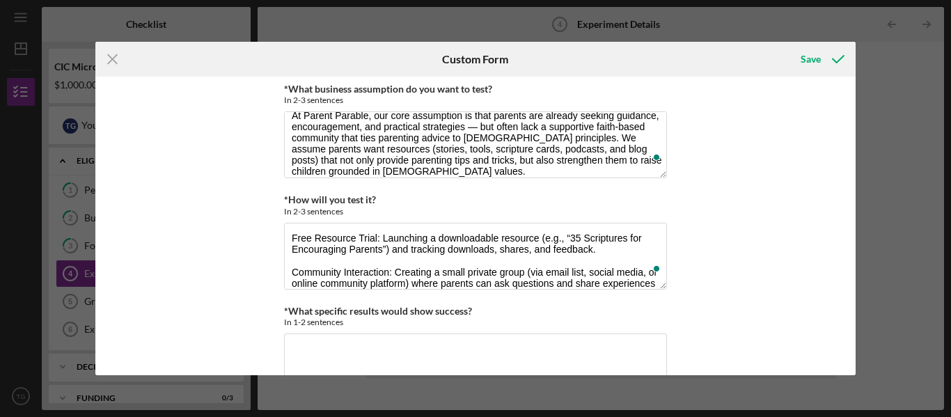
click at [921, 143] on div "Icon/Menu Close Custom Form Save *What business assumption do you want to test?…" at bounding box center [475, 208] width 951 height 417
click at [299, 343] on textarea "*What specific results would show success?" at bounding box center [475, 366] width 383 height 67
paste textarea "At least 100+ downloads of the free parenting resource within the testing perio…"
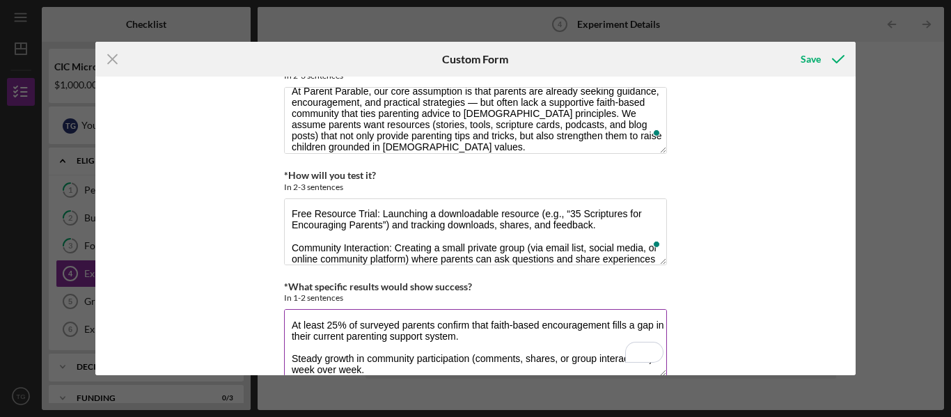
scroll to position [57, 0]
type textarea "At least 100+ downloads of the free parenting resource within the testing perio…"
click at [943, 244] on div "Icon/Menu Close Custom Form Save *What business assumption do you want to test?…" at bounding box center [475, 208] width 951 height 417
click at [924, 243] on div "Icon/Menu Close Custom Form Save *What business assumption do you want to test?…" at bounding box center [475, 208] width 951 height 417
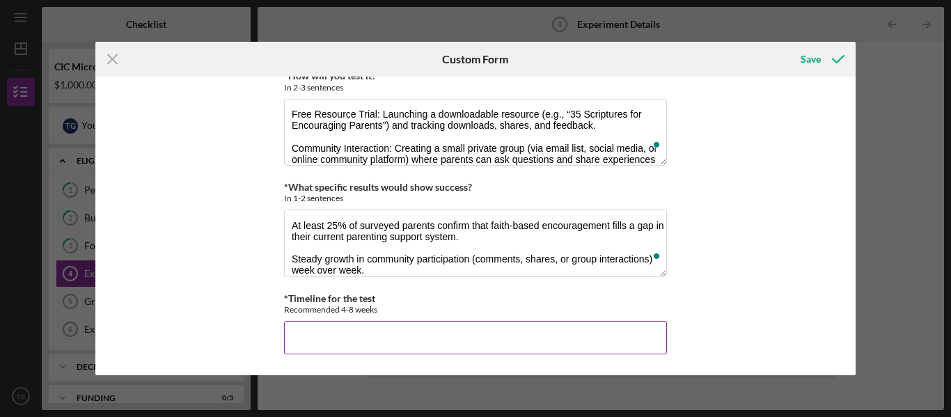
click at [551, 331] on input "*Timeline for the test" at bounding box center [475, 337] width 383 height 33
paste input "Weeks 1–2: Publish new content (blog + podcast episode), launch scripture resou…"
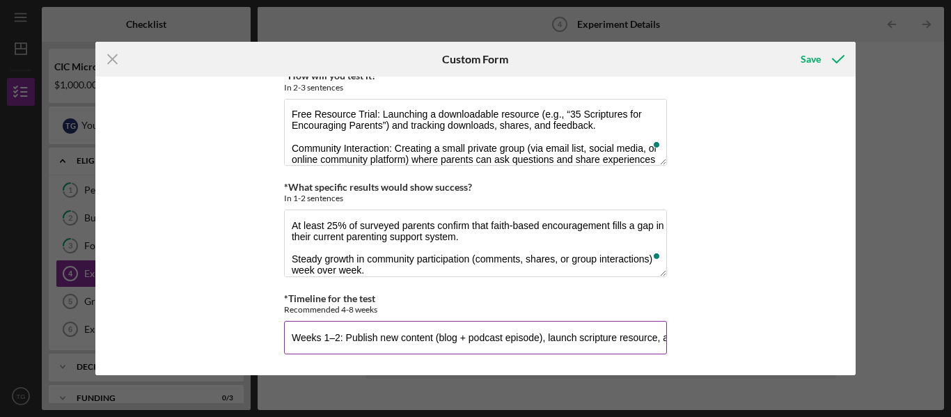
scroll to position [0, 1750]
type input "Weeks 1–2: Publish new content (blog + podcast episode), launch scripture resou…"
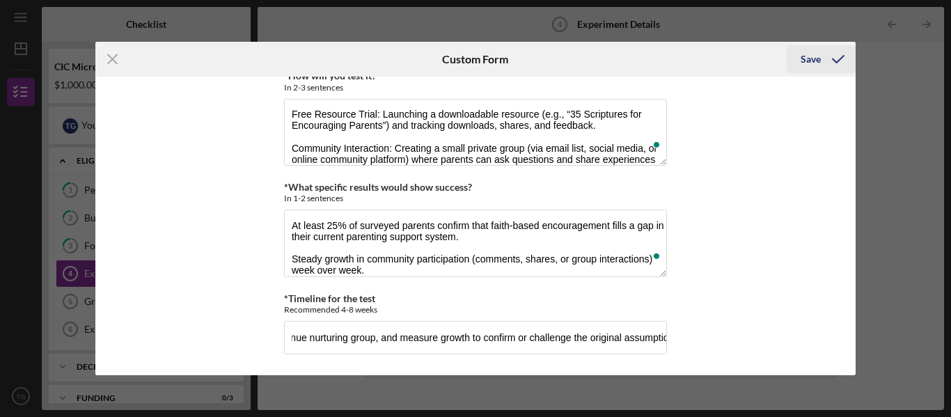
click at [843, 55] on icon "submit" at bounding box center [838, 59] width 35 height 35
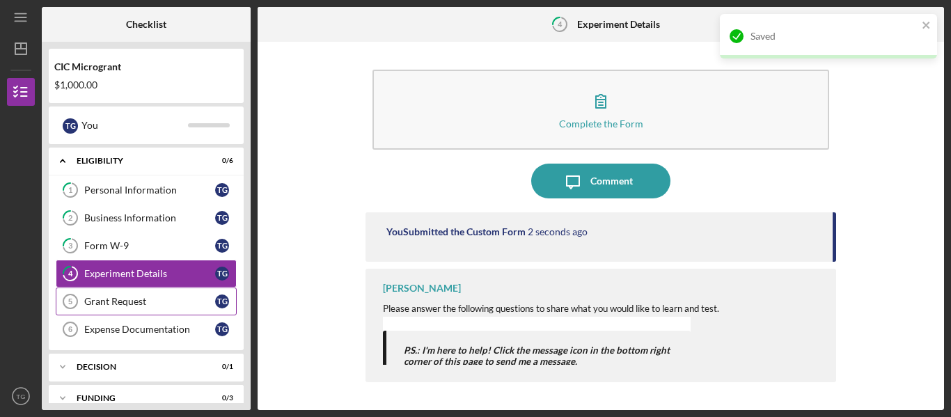
click at [104, 306] on div "Grant Request" at bounding box center [149, 301] width 131 height 11
